Goal: Find specific fact: Find specific fact

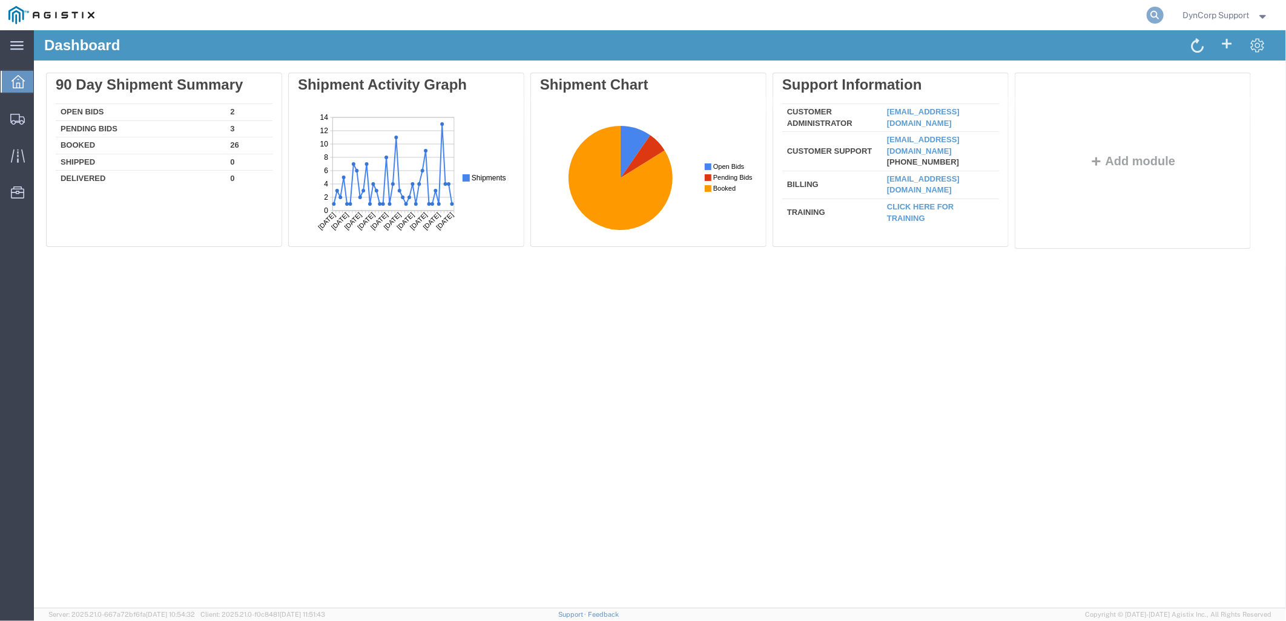
click at [1160, 19] on icon at bounding box center [1154, 15] width 17 height 17
click at [980, 22] on input "search" at bounding box center [962, 15] width 368 height 29
paste input "57023349"
click at [1151, 17] on icon at bounding box center [1154, 15] width 17 height 17
type input "57023349"
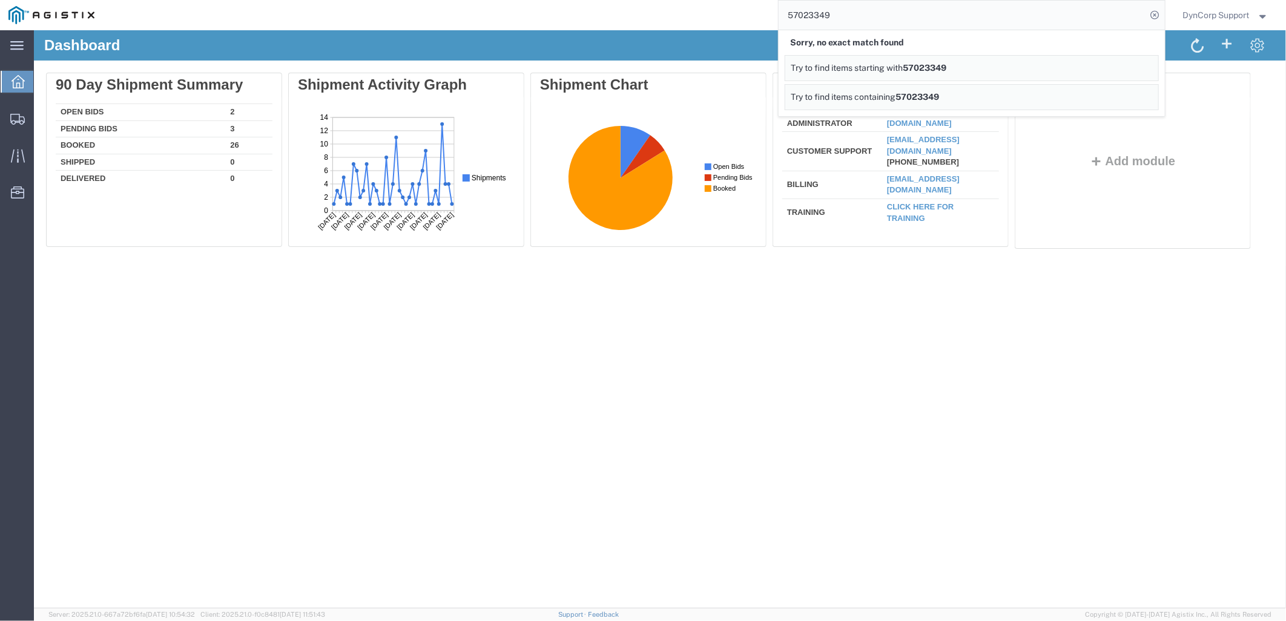
click at [862, 18] on input "57023349" at bounding box center [962, 15] width 368 height 29
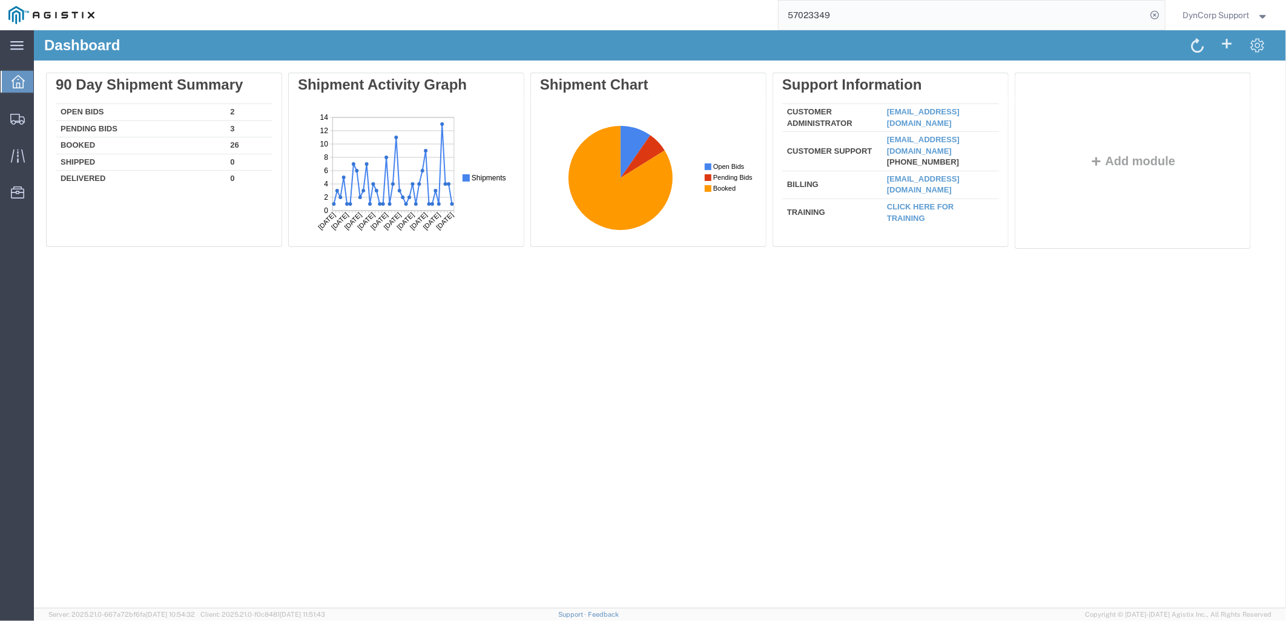
click at [862, 18] on input "57023349" at bounding box center [962, 15] width 368 height 29
click at [1153, 19] on icon at bounding box center [1154, 15] width 17 height 17
click at [1066, 21] on agx-global-search at bounding box center [971, 15] width 387 height 30
click at [1141, 16] on agx-global-search at bounding box center [971, 15] width 387 height 30
click at [1148, 16] on icon at bounding box center [1154, 15] width 17 height 17
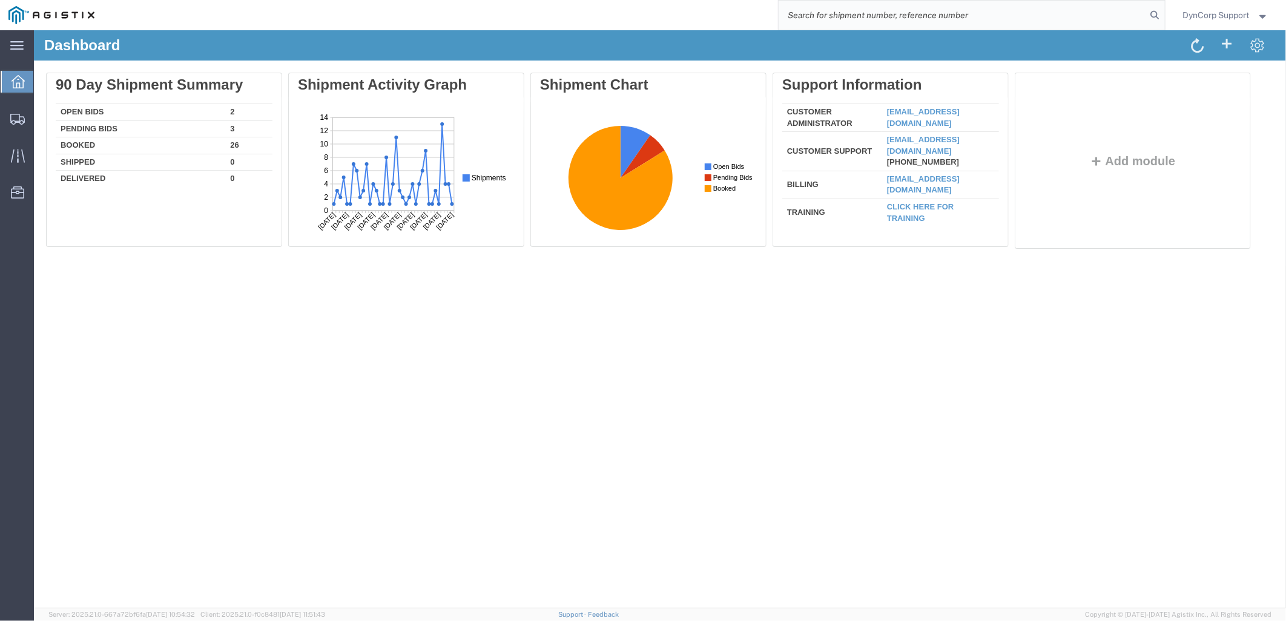
click at [991, 11] on input "search" at bounding box center [962, 15] width 368 height 29
paste input "57023349"
type input "57023349"
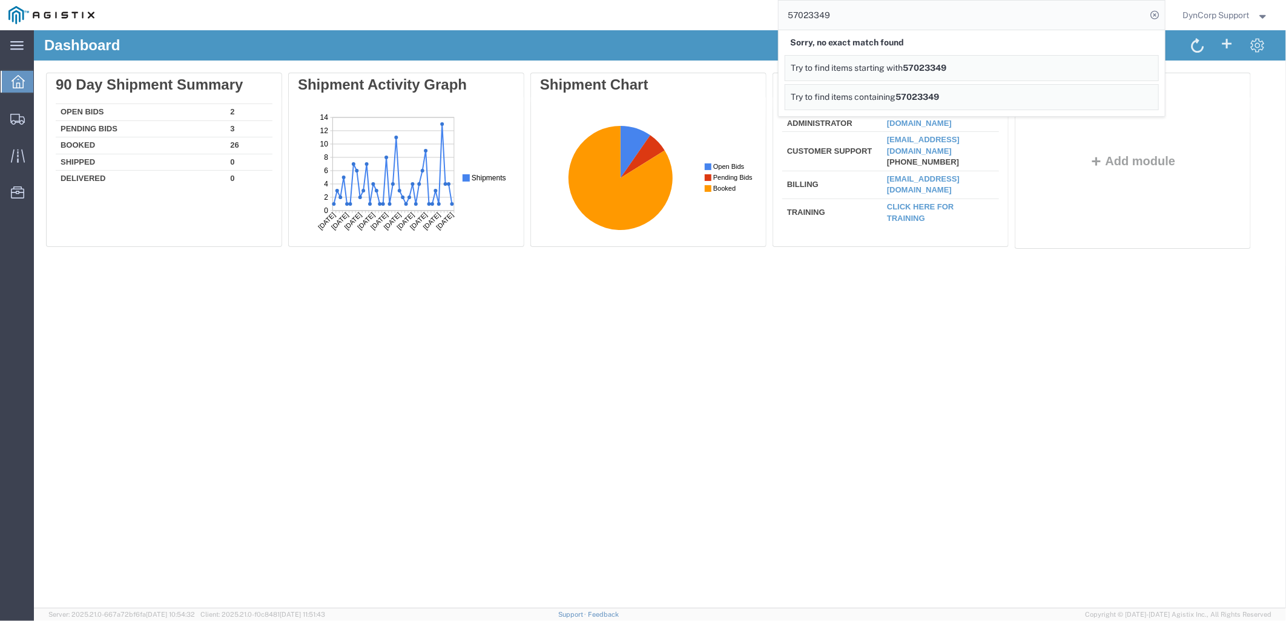
click at [1245, 19] on span "DynCorp Support" at bounding box center [1216, 14] width 67 height 13
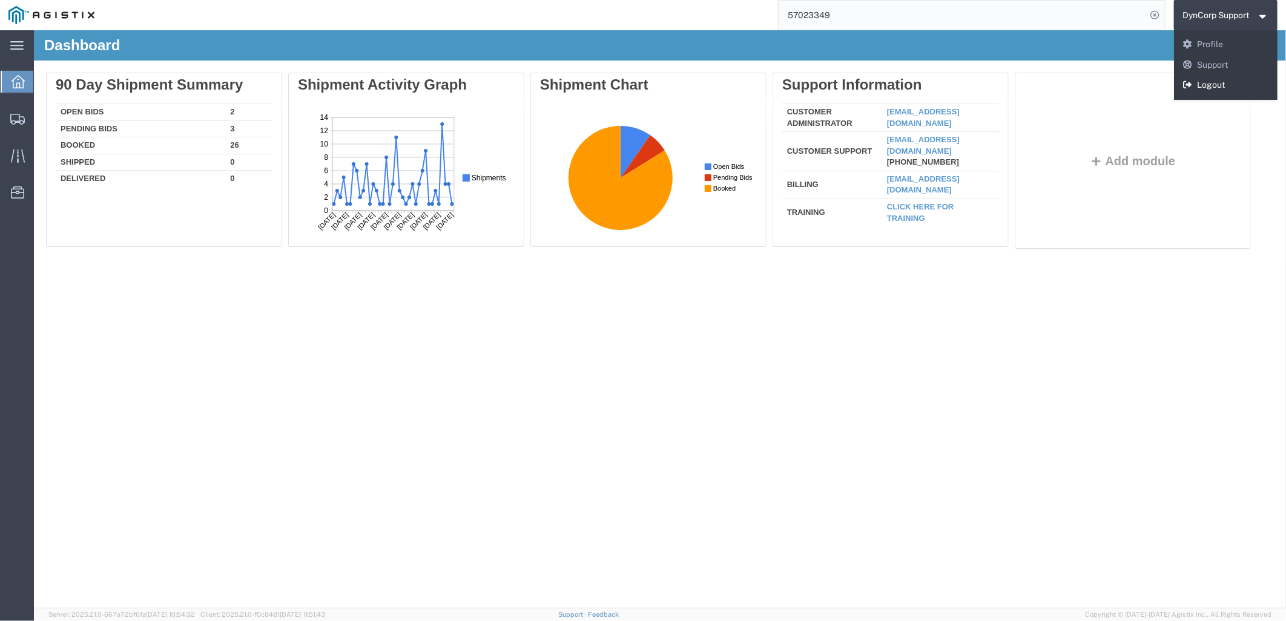
click at [1210, 82] on link "Logout" at bounding box center [1226, 85] width 104 height 21
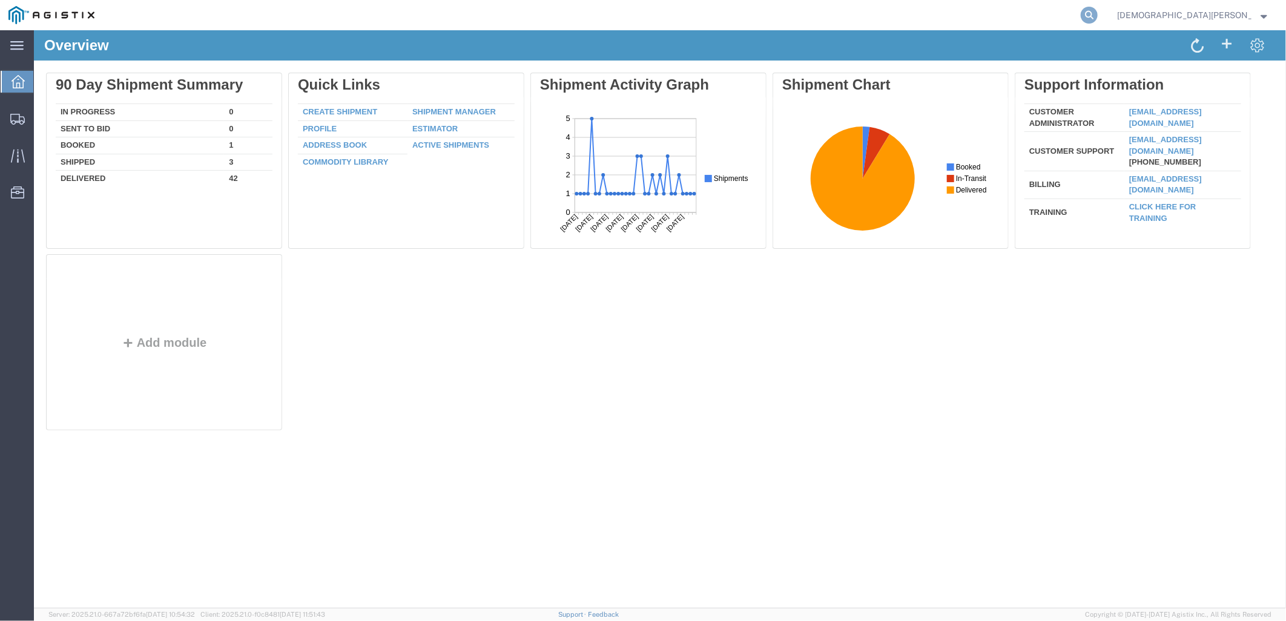
click at [1097, 14] on icon at bounding box center [1088, 15] width 17 height 17
click at [995, 15] on input "search" at bounding box center [896, 15] width 368 height 29
paste input "57023349"
click at [1097, 18] on icon at bounding box center [1088, 15] width 17 height 17
type input "57023349"
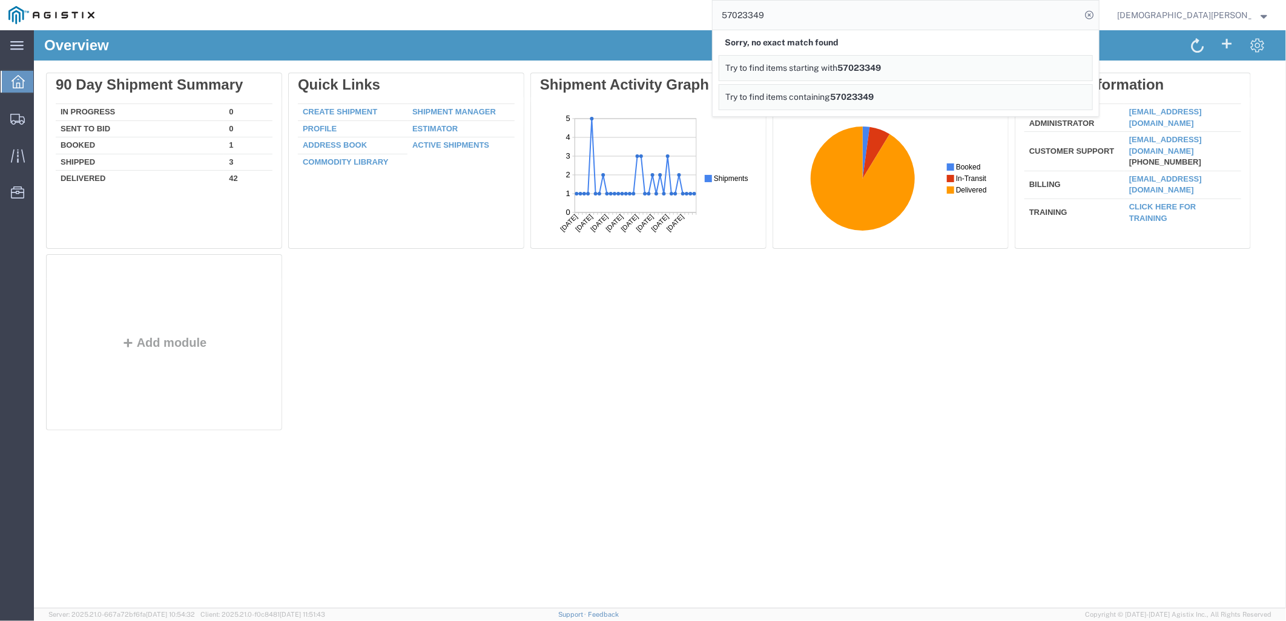
click at [947, 21] on input "57023349" at bounding box center [896, 15] width 368 height 29
